Goal: Communication & Community: Participate in discussion

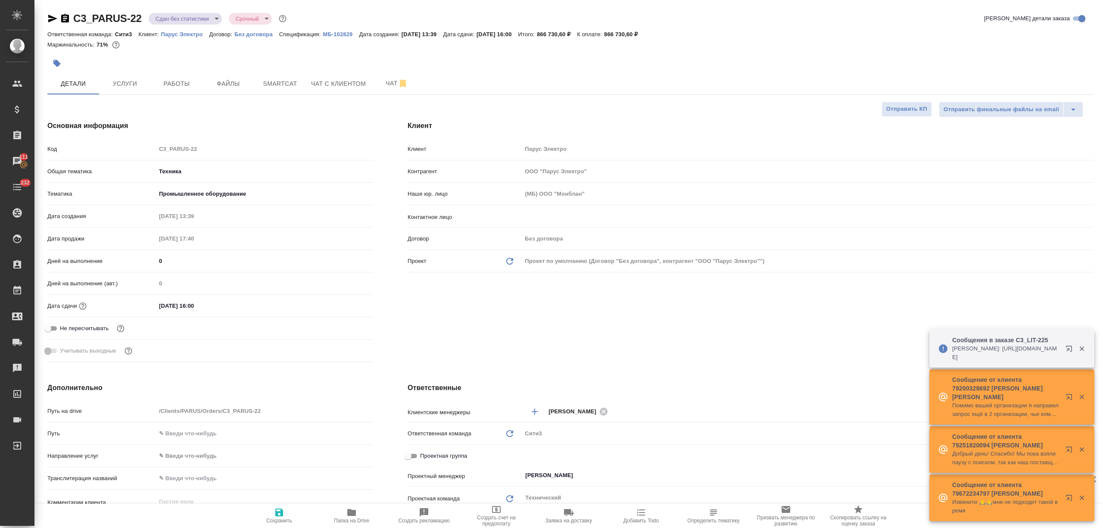
select select "RU"
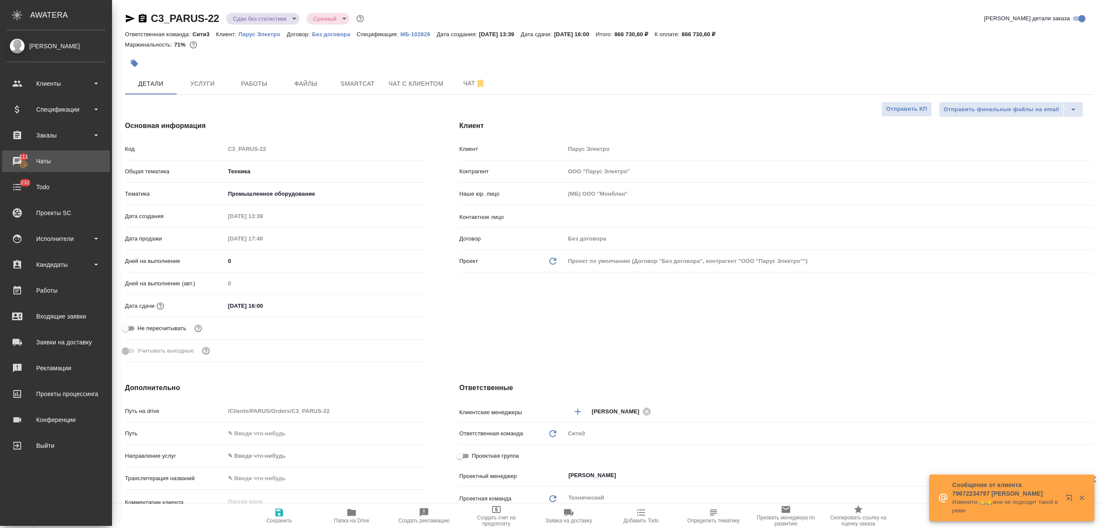
click at [45, 165] on div "Чаты" at bounding box center [55, 161] width 99 height 13
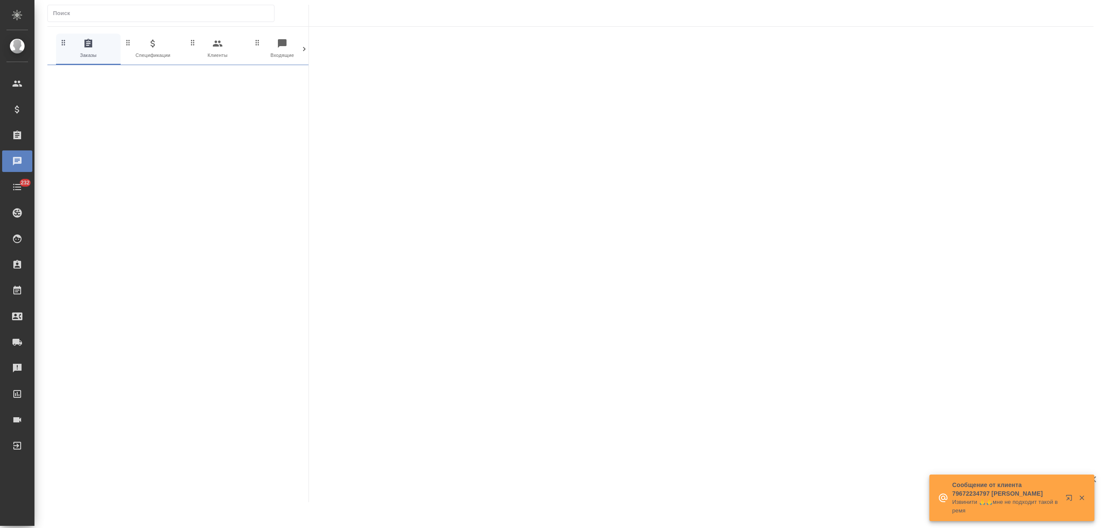
click at [300, 50] on icon at bounding box center [304, 49] width 9 height 9
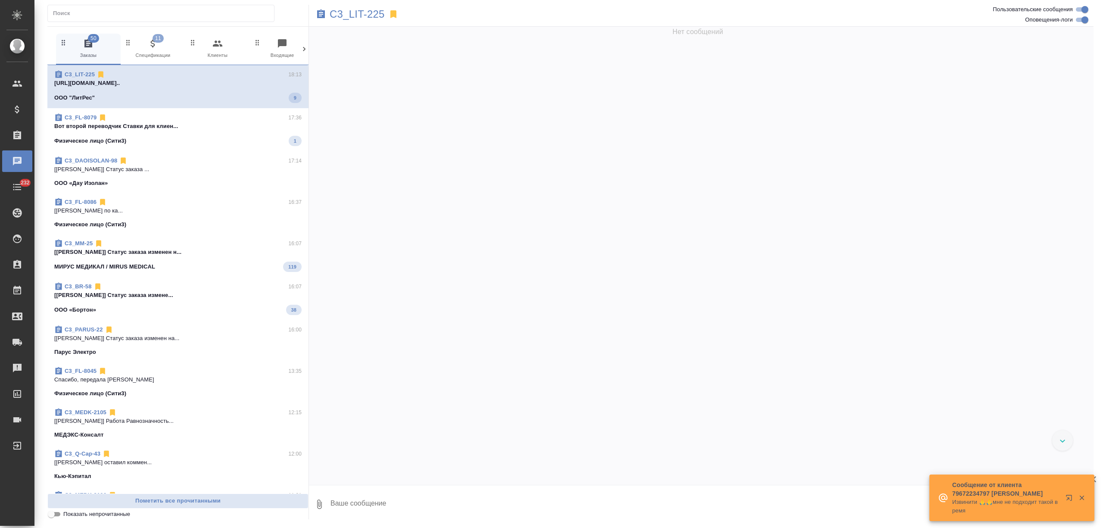
click at [300, 50] on icon at bounding box center [304, 49] width 9 height 9
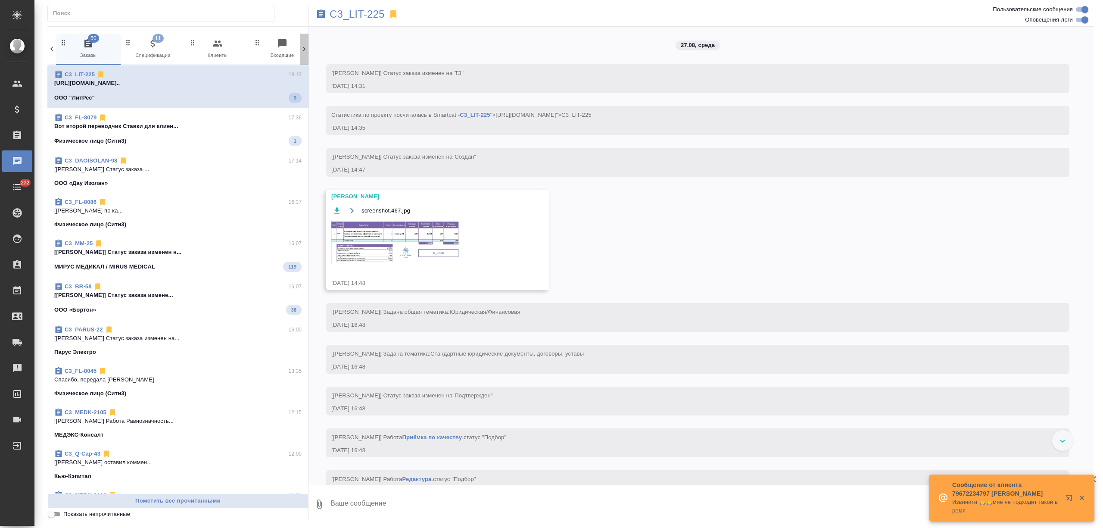
click at [301, 50] on icon at bounding box center [304, 49] width 9 height 9
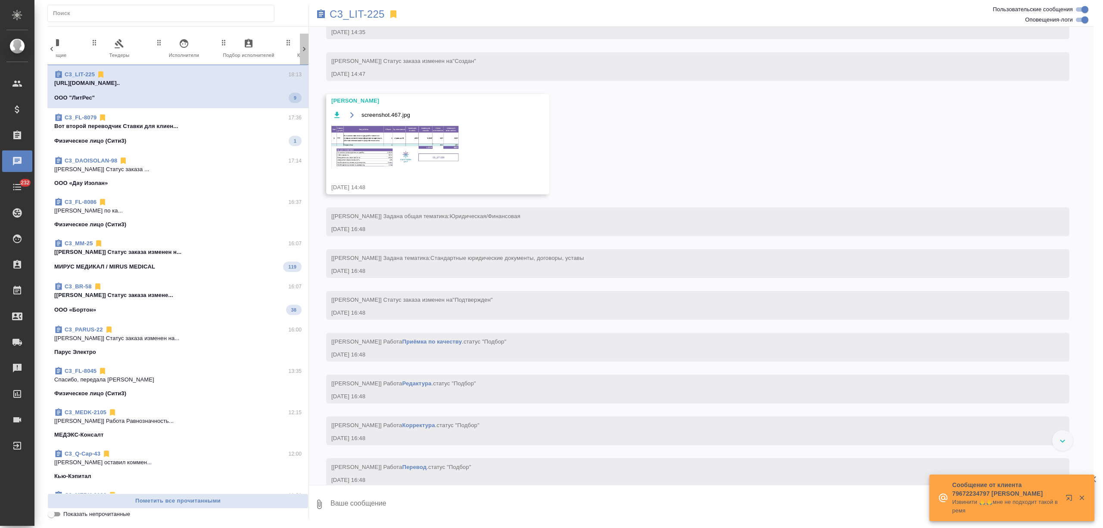
click at [301, 50] on icon at bounding box center [304, 49] width 9 height 9
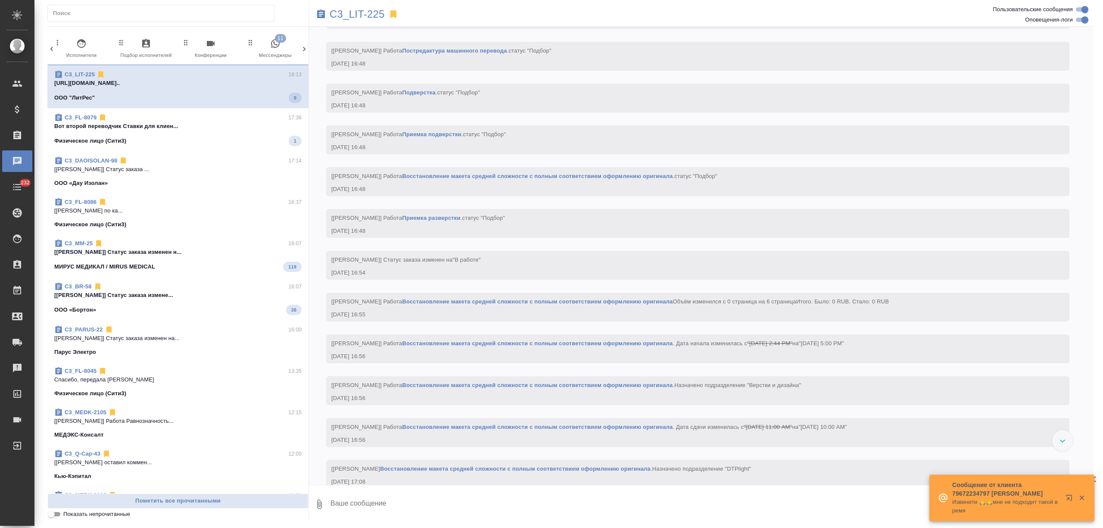
click at [301, 50] on icon at bounding box center [304, 49] width 9 height 9
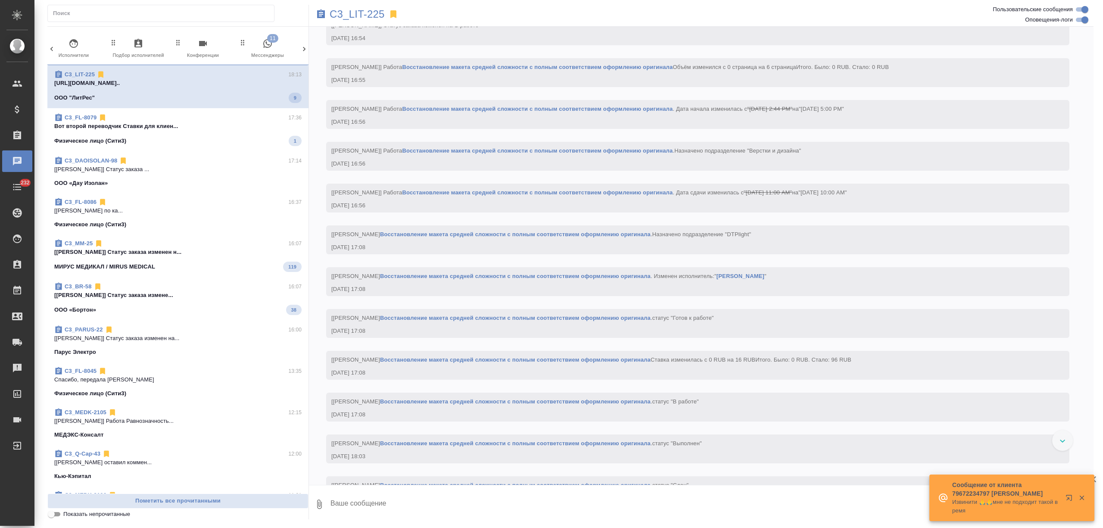
scroll to position [856, 0]
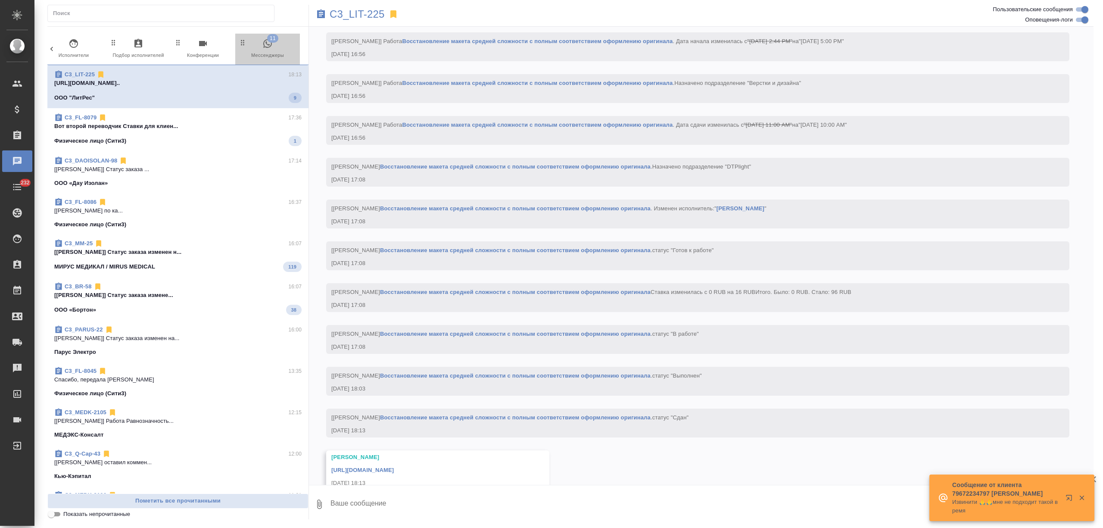
click at [285, 50] on span "11 Мессенджеры" at bounding box center [268, 48] width 58 height 21
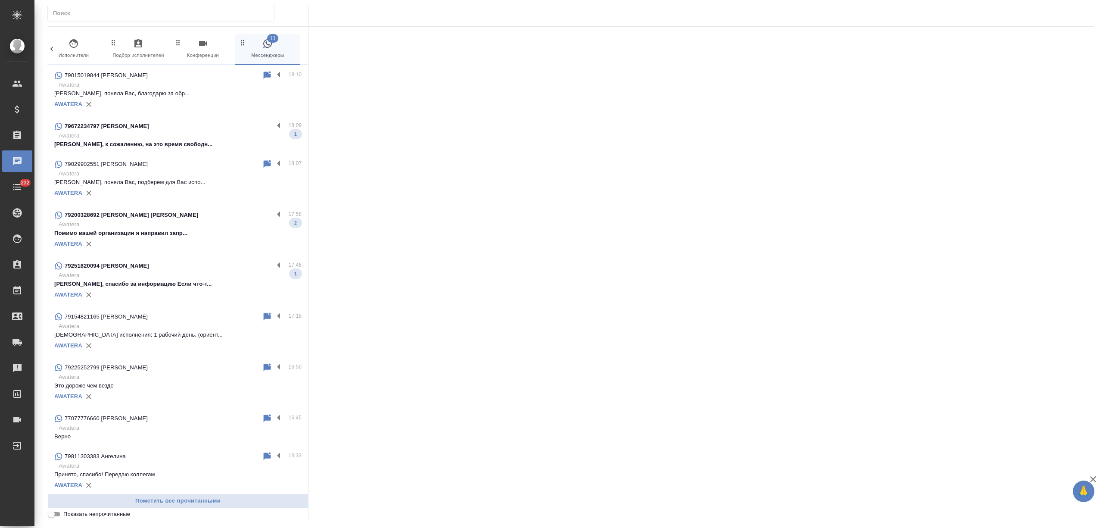
click at [211, 223] on p "Awatera" at bounding box center [180, 224] width 243 height 9
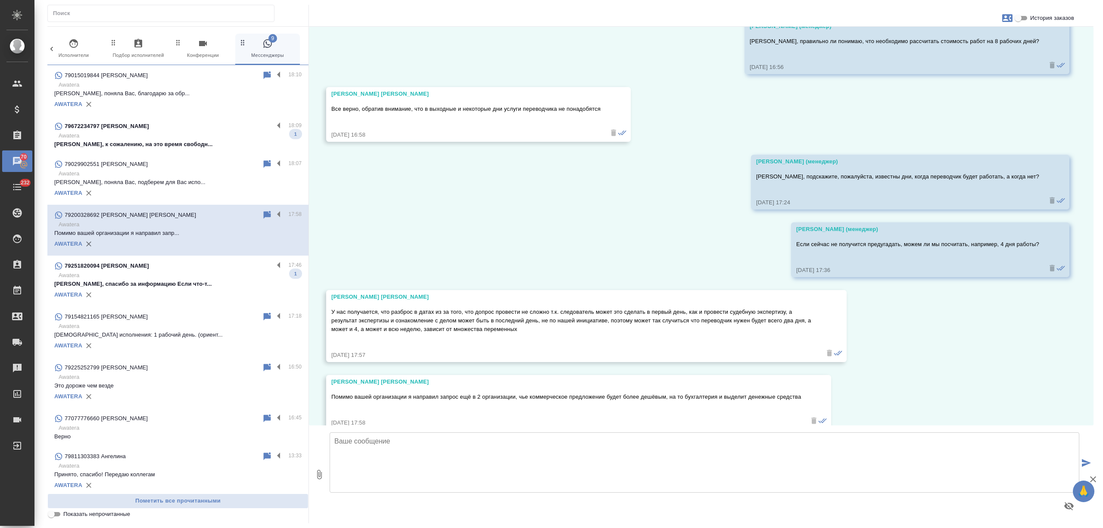
scroll to position [629, 0]
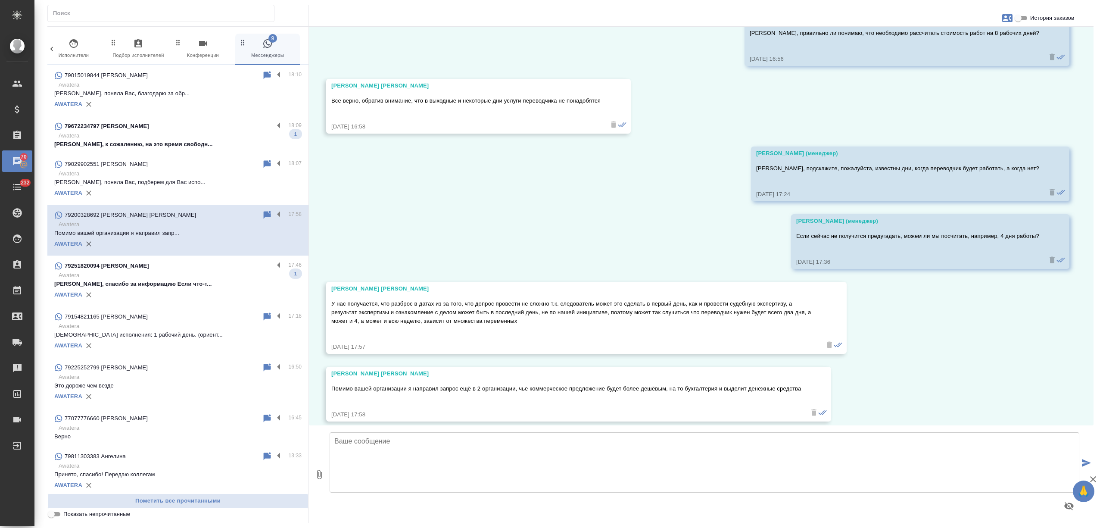
click at [207, 279] on p "Awatera" at bounding box center [180, 275] width 243 height 9
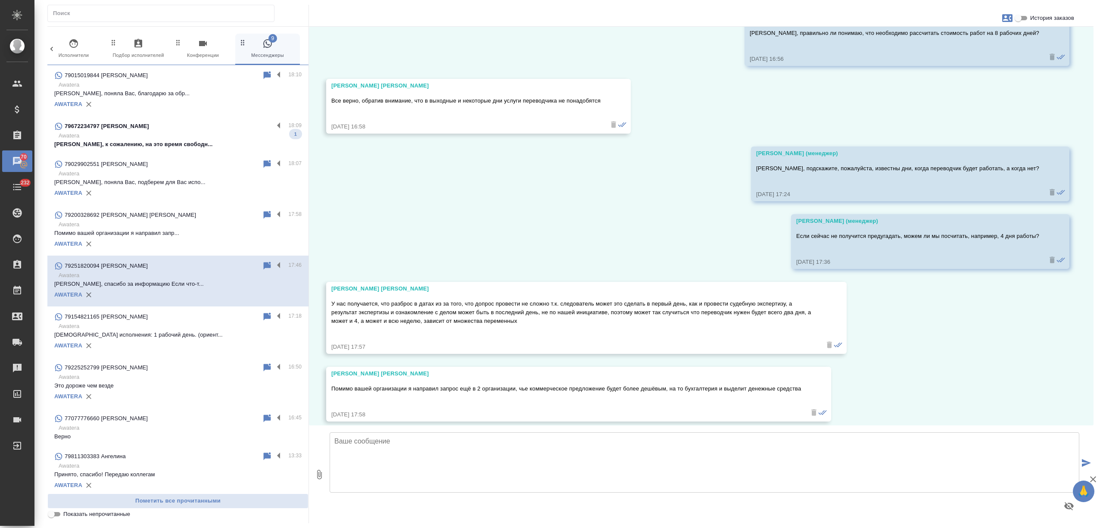
scroll to position [430, 0]
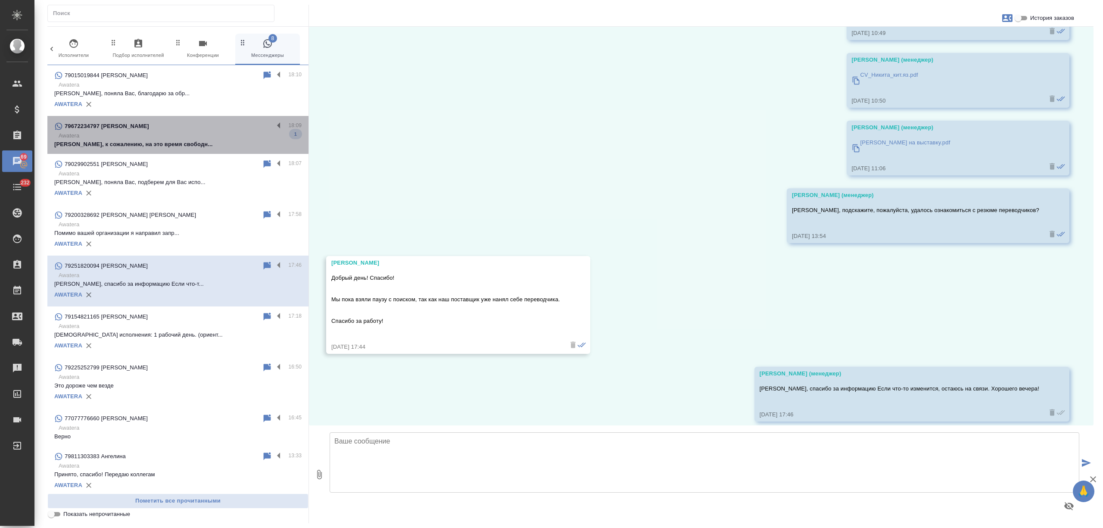
click at [199, 149] on div "79672234797 Умида 18:09 Awatera Умида, к сожалению, на это время свободн... 1" at bounding box center [177, 135] width 261 height 38
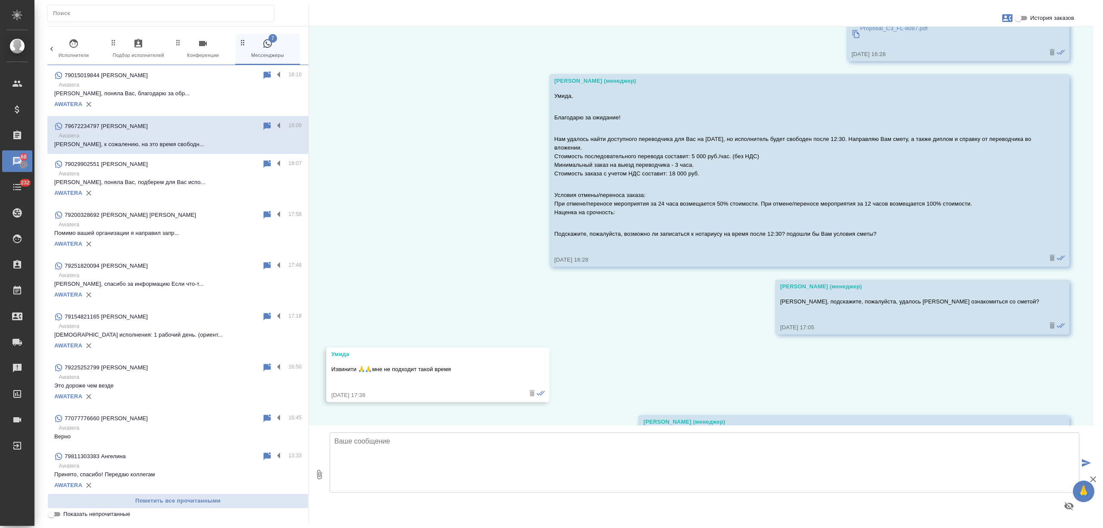
scroll to position [817, 0]
